Goal: Find specific page/section: Find specific page/section

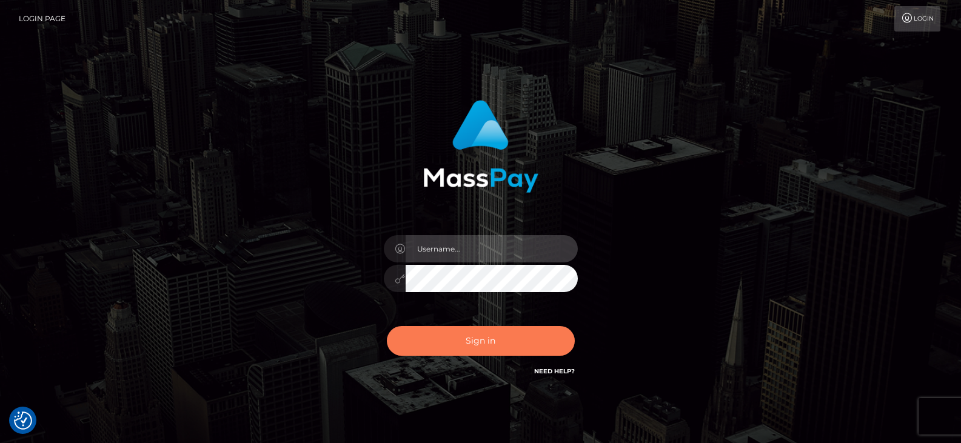
type input "Nocelyn.xcite"
click at [460, 343] on button "Sign in" at bounding box center [481, 341] width 188 height 30
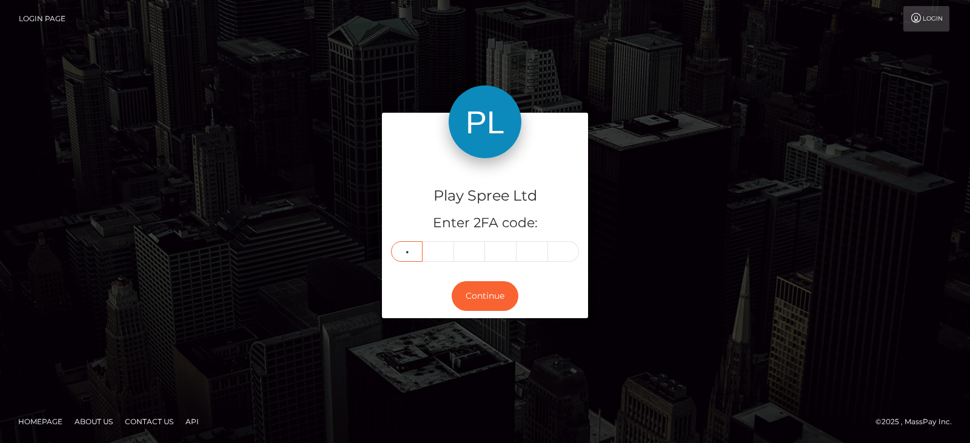
type input "8"
type input "6"
type input "0"
type input "7"
type input "8"
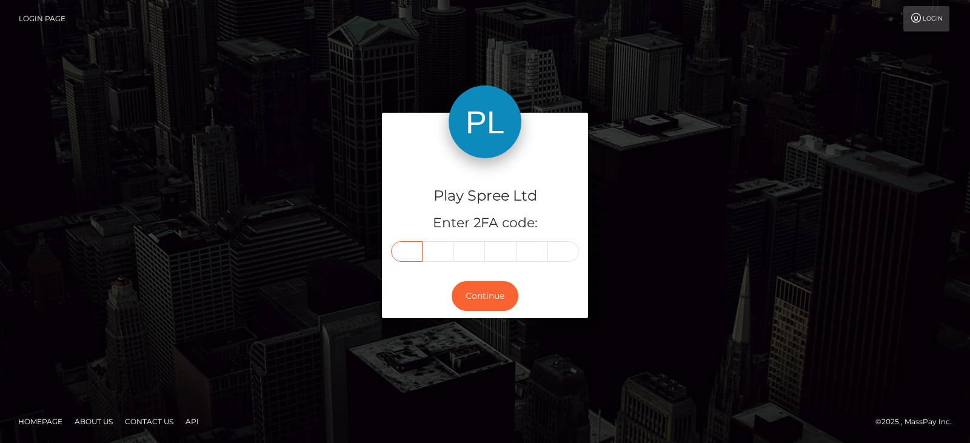
type input "8"
type input "9"
type input "6"
type input "0"
type input "7"
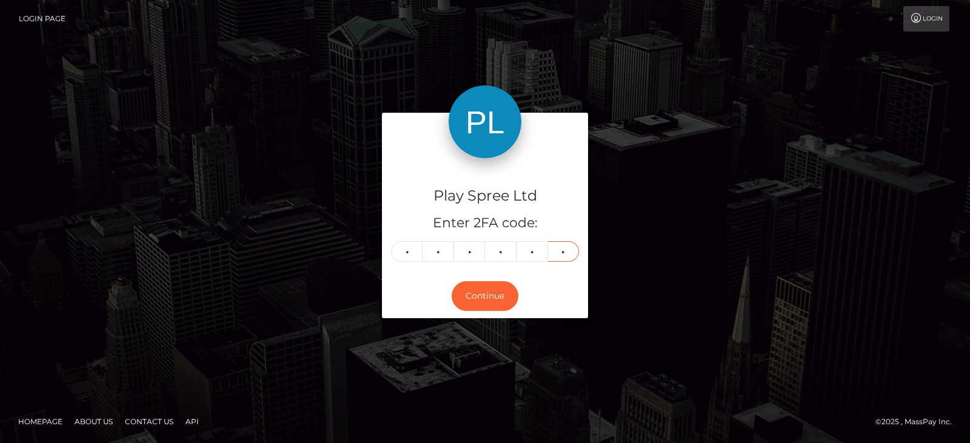
type input "8"
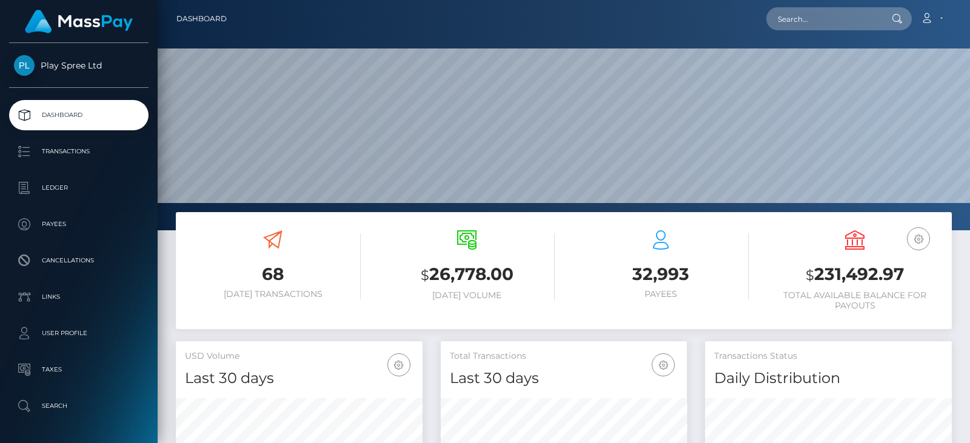
scroll to position [215, 246]
click at [890, 271] on h3 "$ 231,492.97" at bounding box center [855, 275] width 176 height 25
copy h3 "231,492.97"
click at [813, 22] on input "text" at bounding box center [824, 18] width 114 height 23
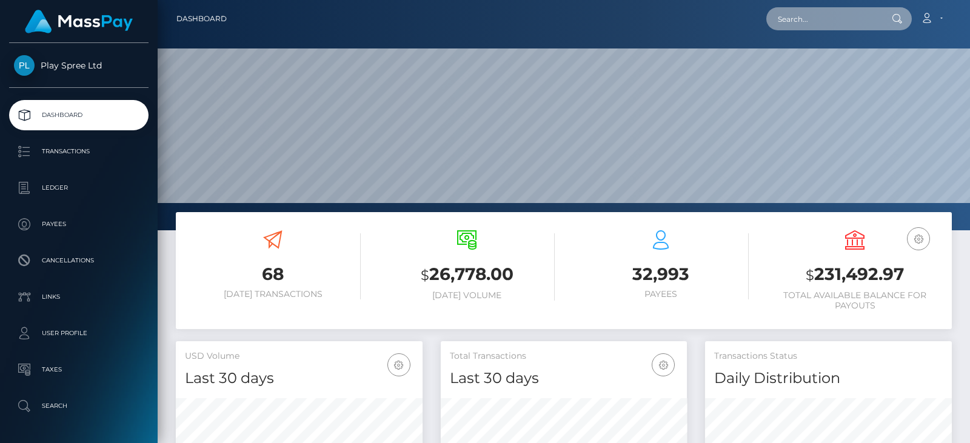
paste input "329227"
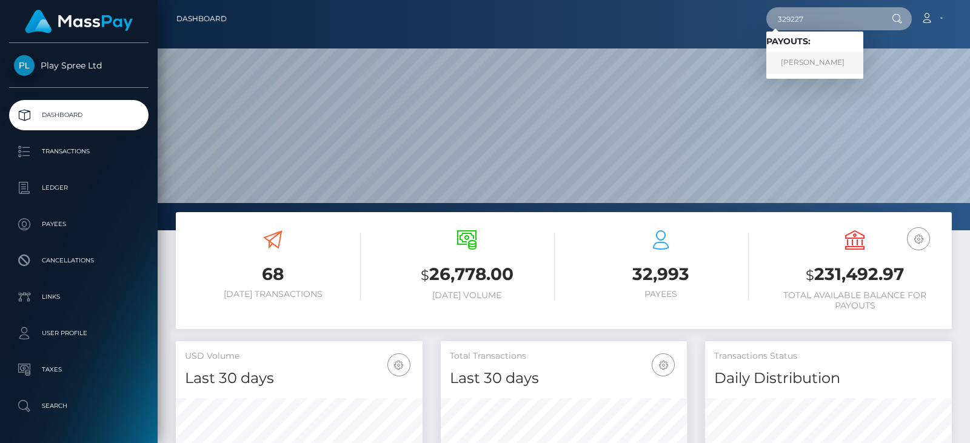
type input "329227"
click at [817, 63] on link "[PERSON_NAME]" at bounding box center [815, 63] width 97 height 22
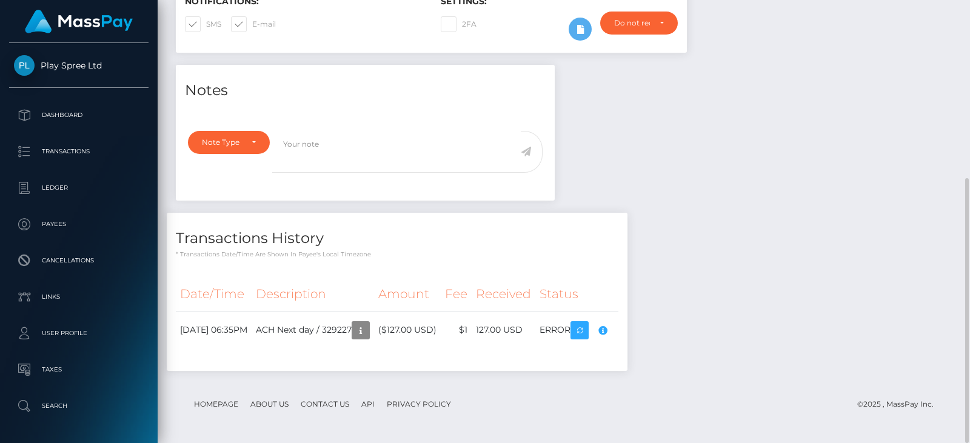
scroll to position [146, 246]
